Goal: Find specific page/section

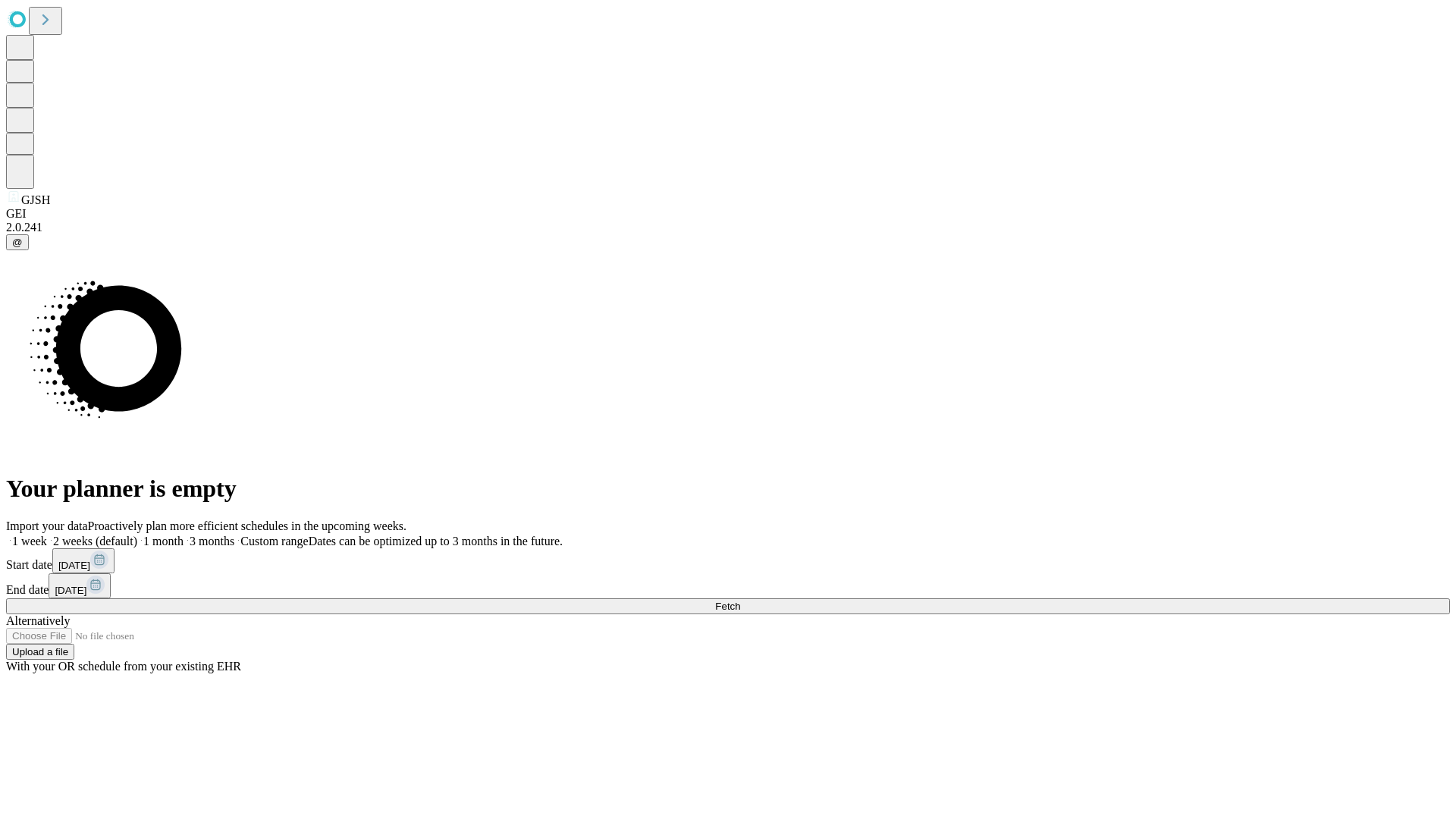
click at [740, 601] on span "Fetch" at bounding box center [727, 606] width 25 height 11
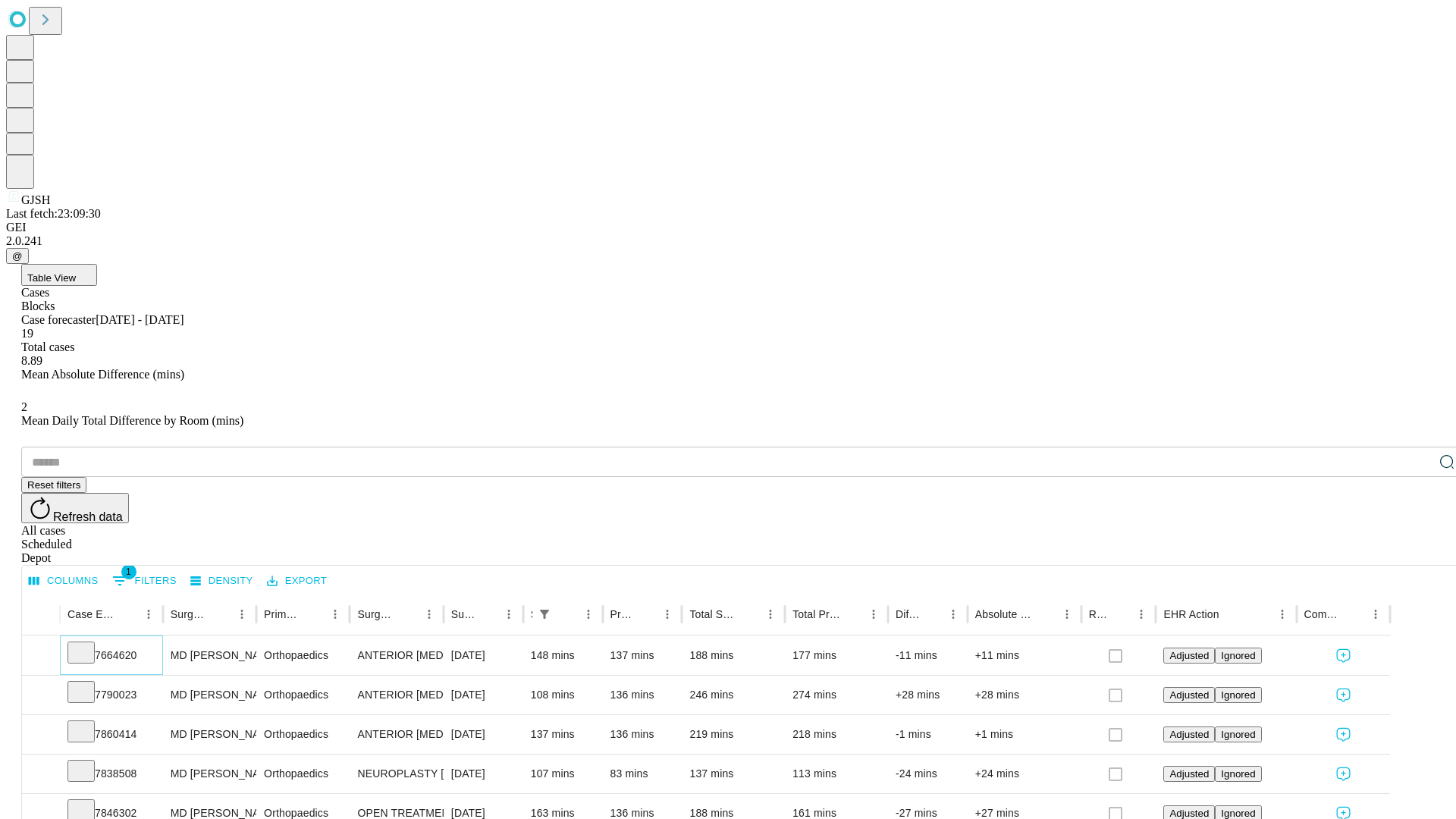
click at [89, 643] on icon at bounding box center [81, 651] width 15 height 15
